Goal: Transaction & Acquisition: Register for event/course

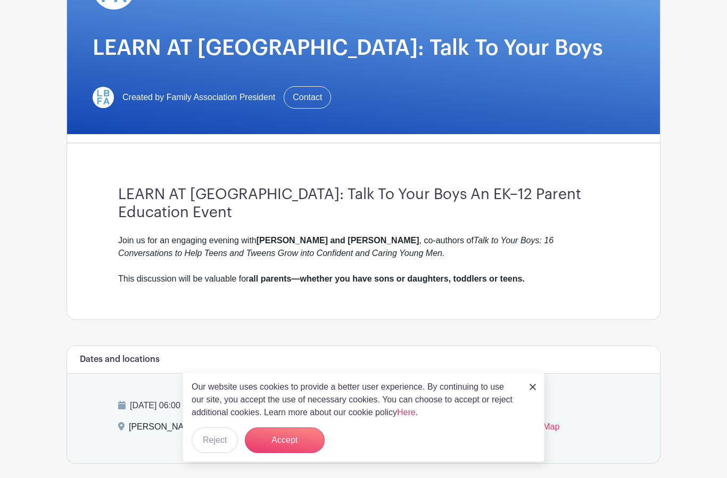
scroll to position [191, 0]
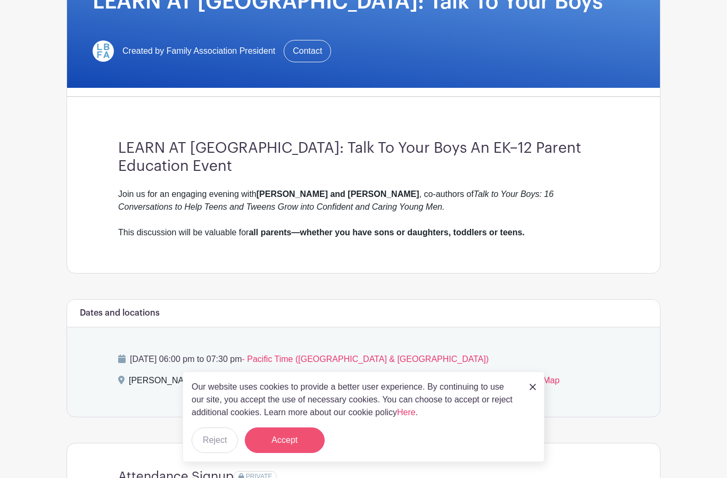
click at [274, 453] on button "Accept" at bounding box center [285, 440] width 80 height 26
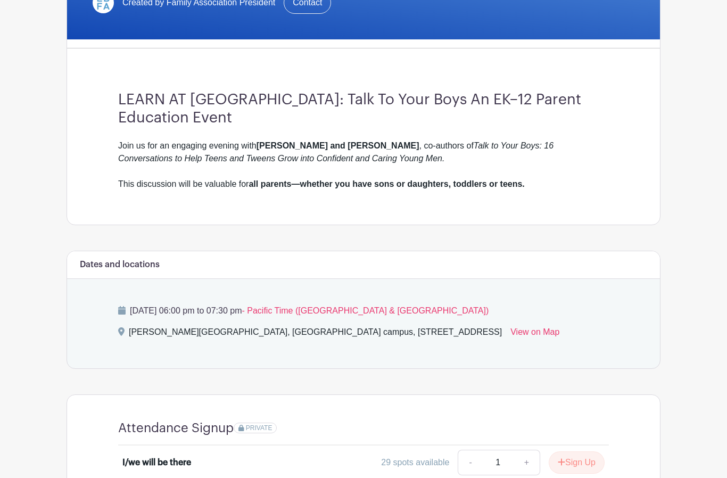
scroll to position [281, 0]
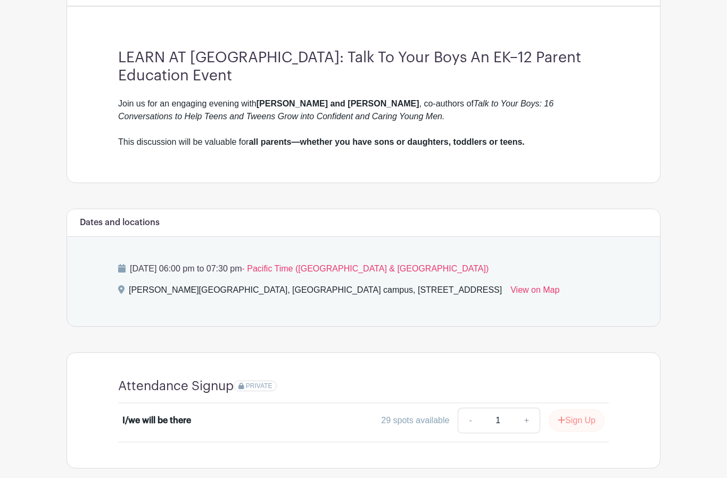
click at [567, 410] on button "Sign Up" at bounding box center [577, 421] width 56 height 22
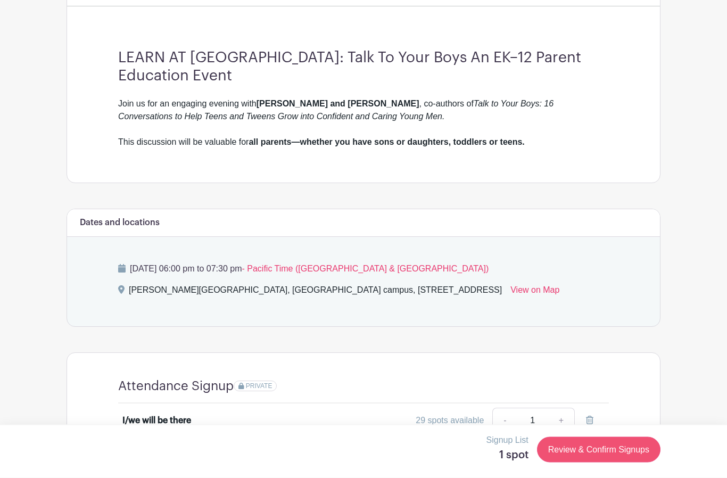
click at [574, 463] on link "Review & Confirm Signups" at bounding box center [599, 450] width 124 height 26
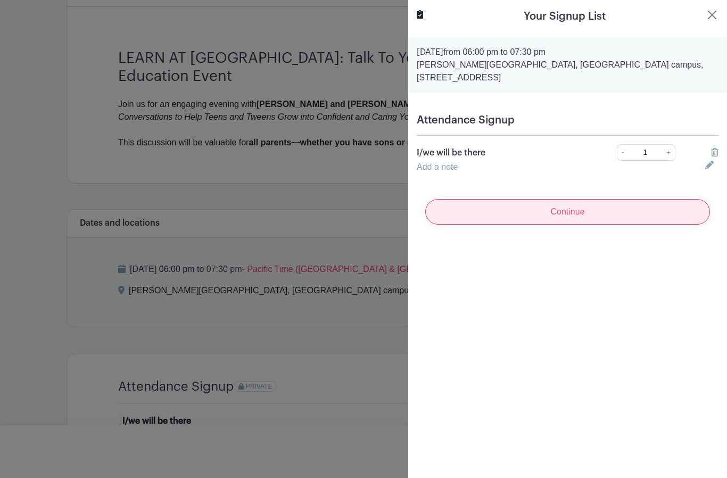
click at [500, 212] on input "Continue" at bounding box center [567, 212] width 285 height 26
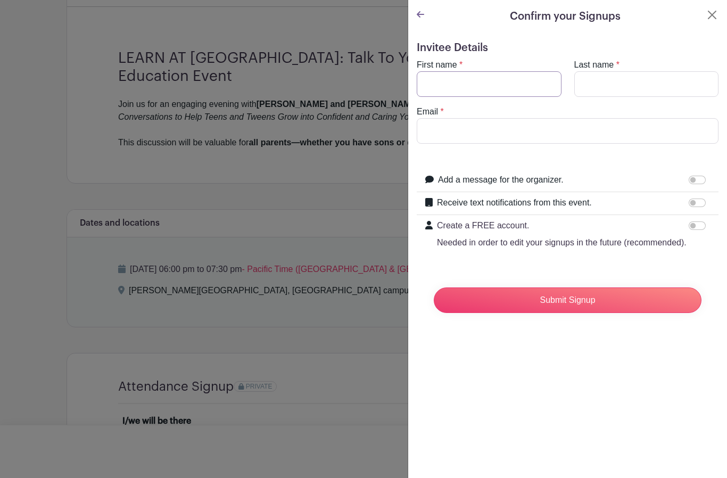
click at [442, 80] on input "First name" at bounding box center [489, 84] width 145 height 26
type input "[PERSON_NAME]"
click at [588, 80] on input "Last name" at bounding box center [646, 84] width 145 height 26
type input "[PERSON_NAME]"
click at [455, 129] on input "Email" at bounding box center [568, 131] width 302 height 26
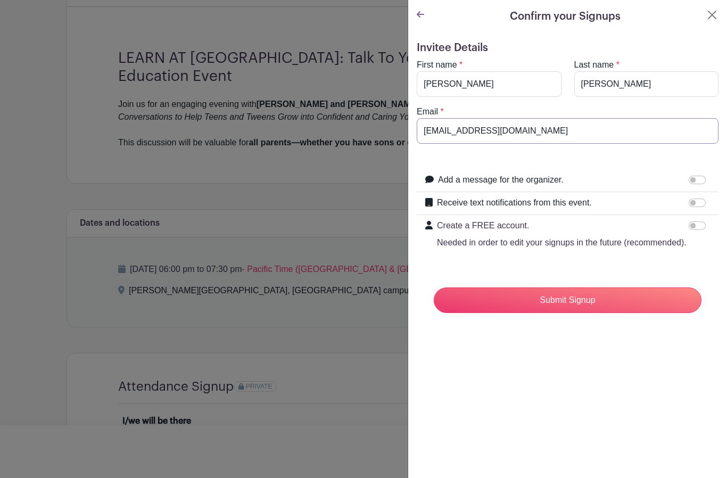
type input "[EMAIL_ADDRESS][DOMAIN_NAME]"
click at [490, 300] on input "Submit Signup" at bounding box center [568, 300] width 268 height 26
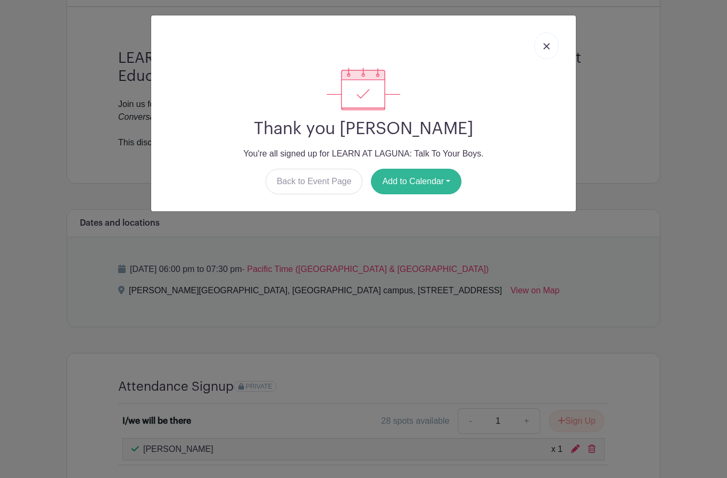
click at [401, 192] on button "Add to Calendar" at bounding box center [416, 182] width 91 height 26
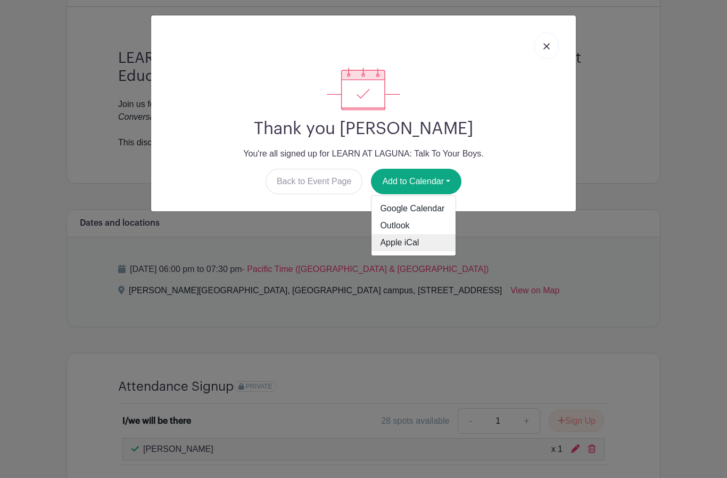
click at [388, 250] on link "Apple iCal" at bounding box center [414, 242] width 84 height 17
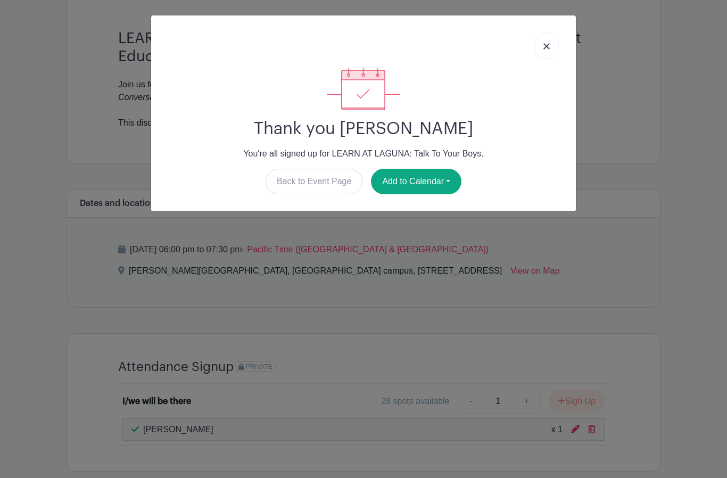
click at [540, 45] on link at bounding box center [546, 45] width 24 height 27
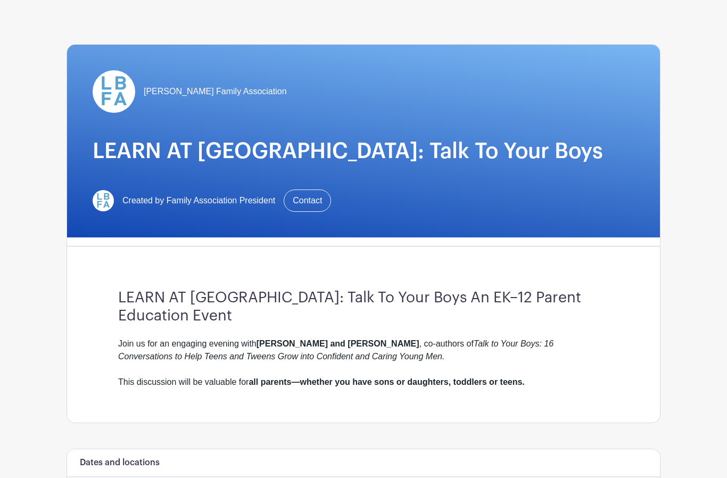
scroll to position [40, 0]
